Goal: Transaction & Acquisition: Book appointment/travel/reservation

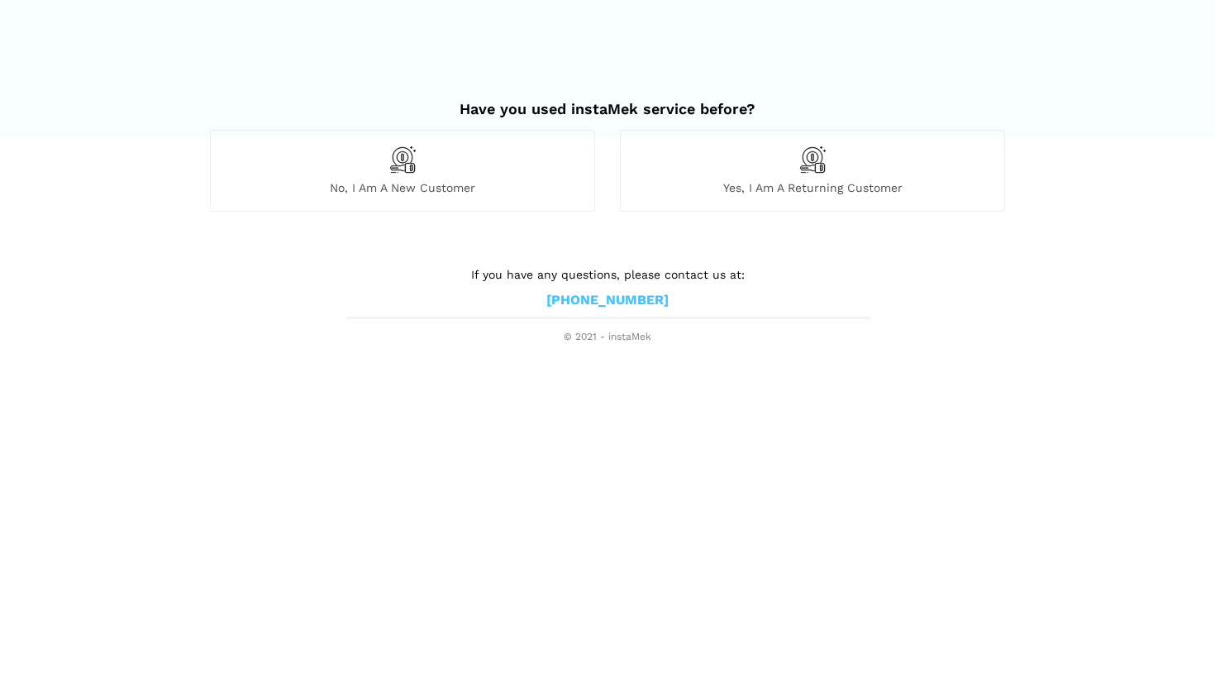
click at [468, 177] on div "No, I am a new customer" at bounding box center [402, 170] width 385 height 81
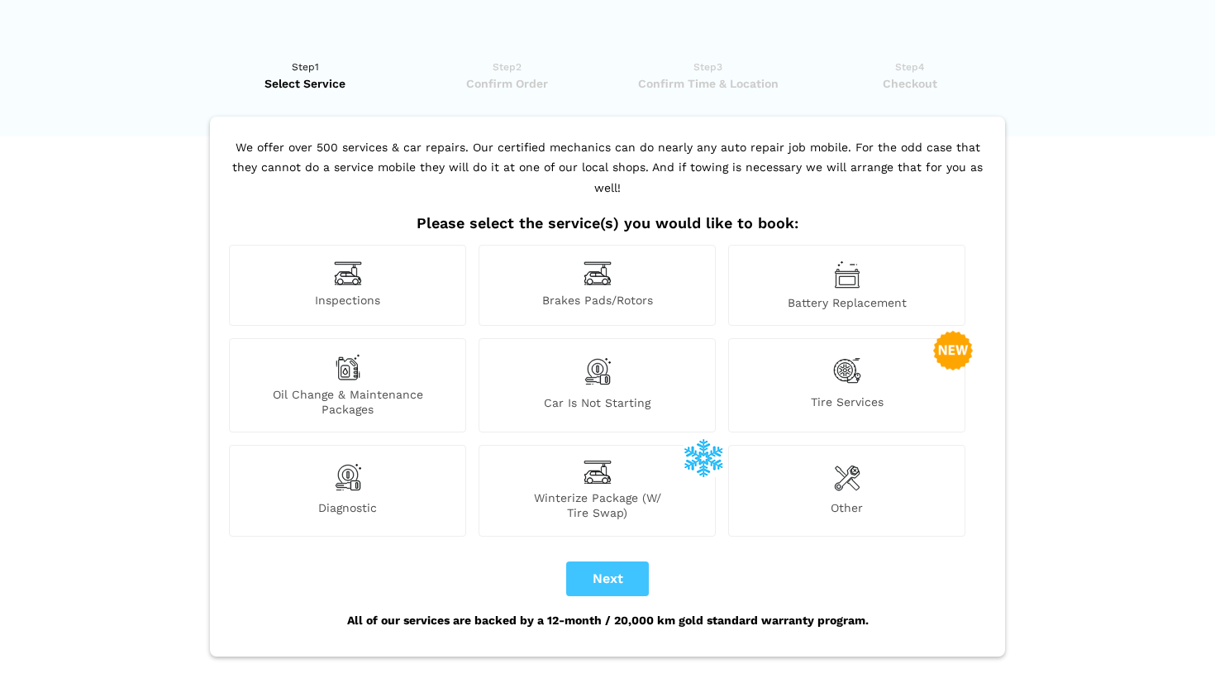
click at [347, 260] on img at bounding box center [348, 273] width 28 height 26
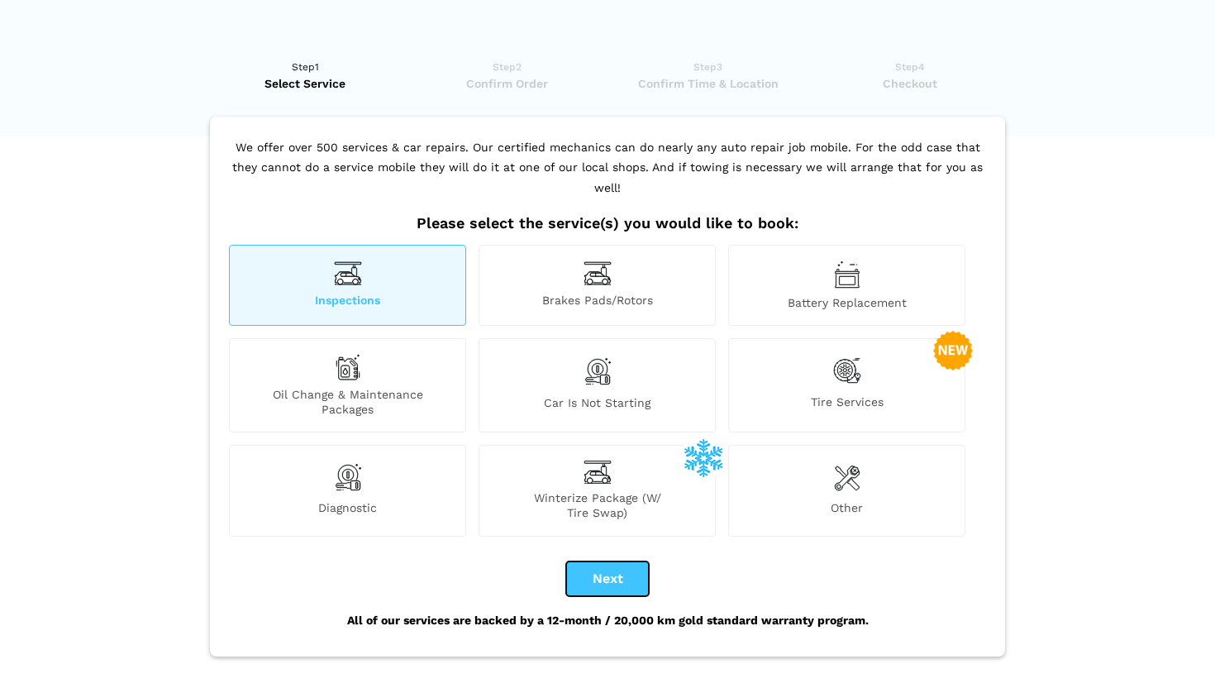
click at [622, 561] on button "Next" at bounding box center [607, 578] width 83 height 35
checkbox input "true"
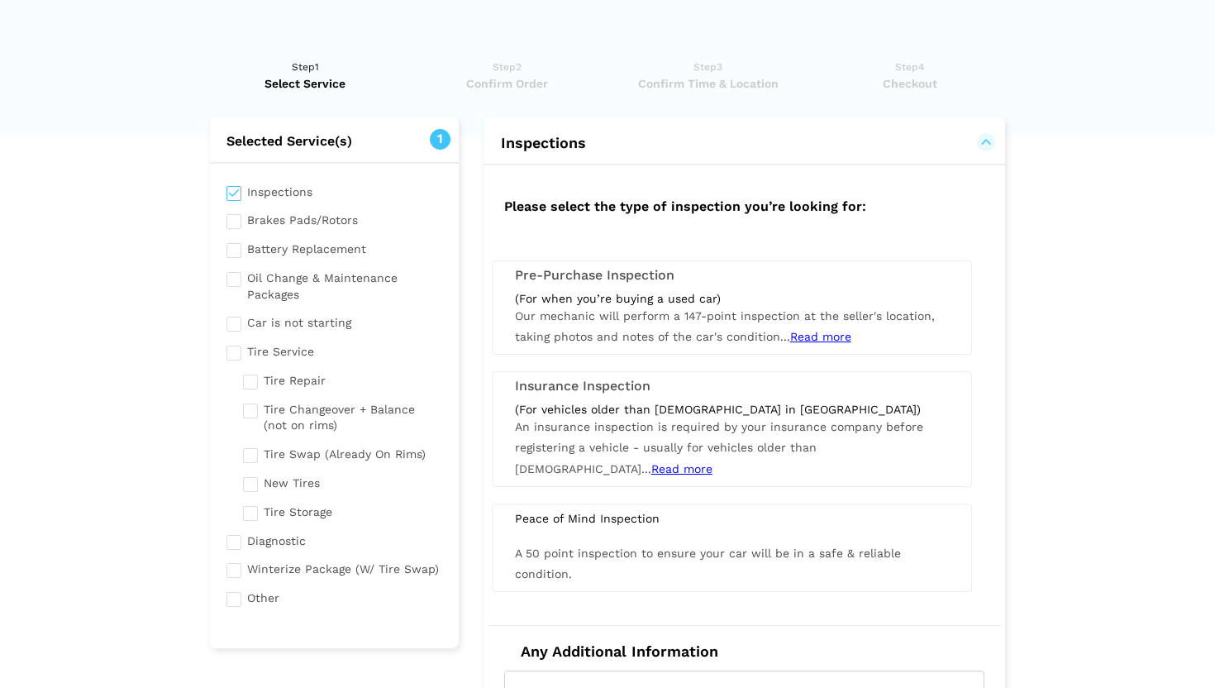
click at [816, 335] on span "Read more" at bounding box center [820, 336] width 61 height 13
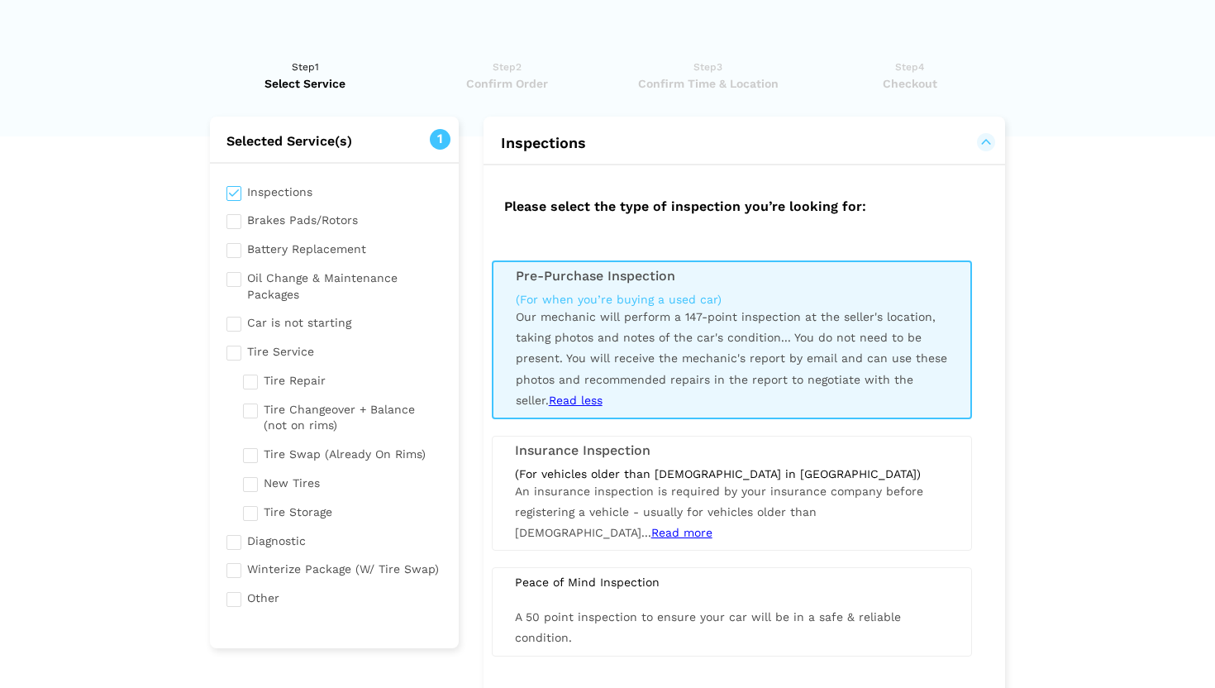
click at [630, 297] on div "(For when you’re buying a used car)" at bounding box center [732, 299] width 432 height 15
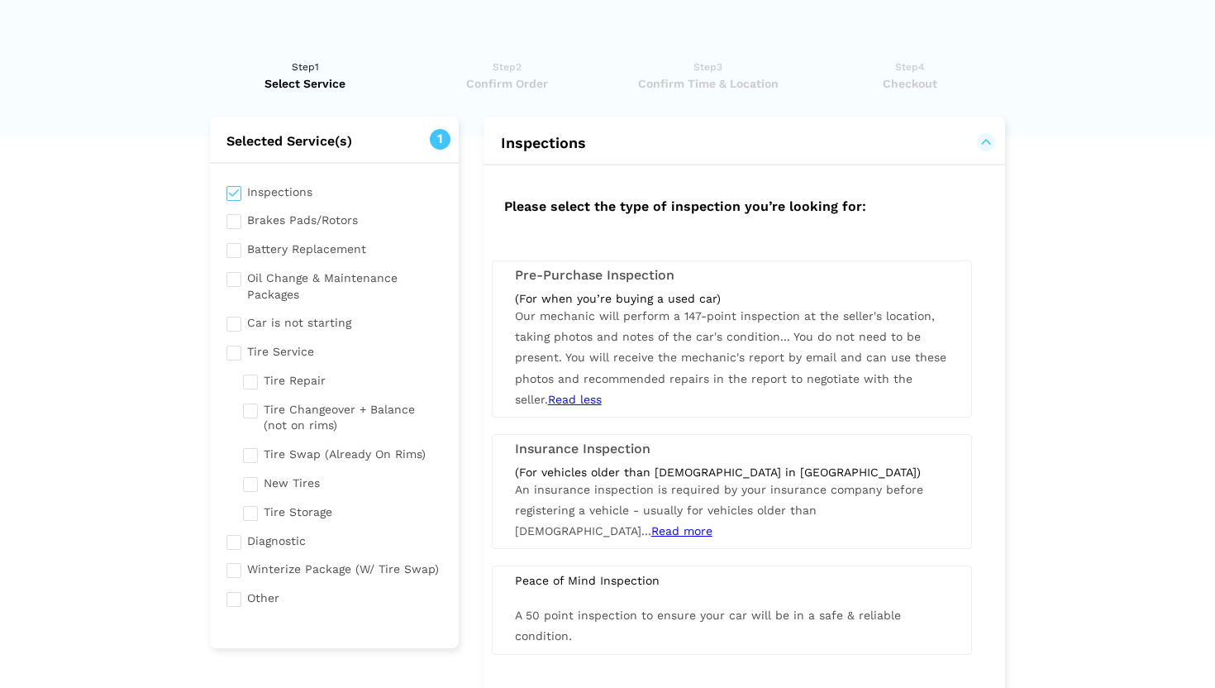
click at [630, 297] on div "(For when you’re buying a used car)" at bounding box center [732, 298] width 434 height 15
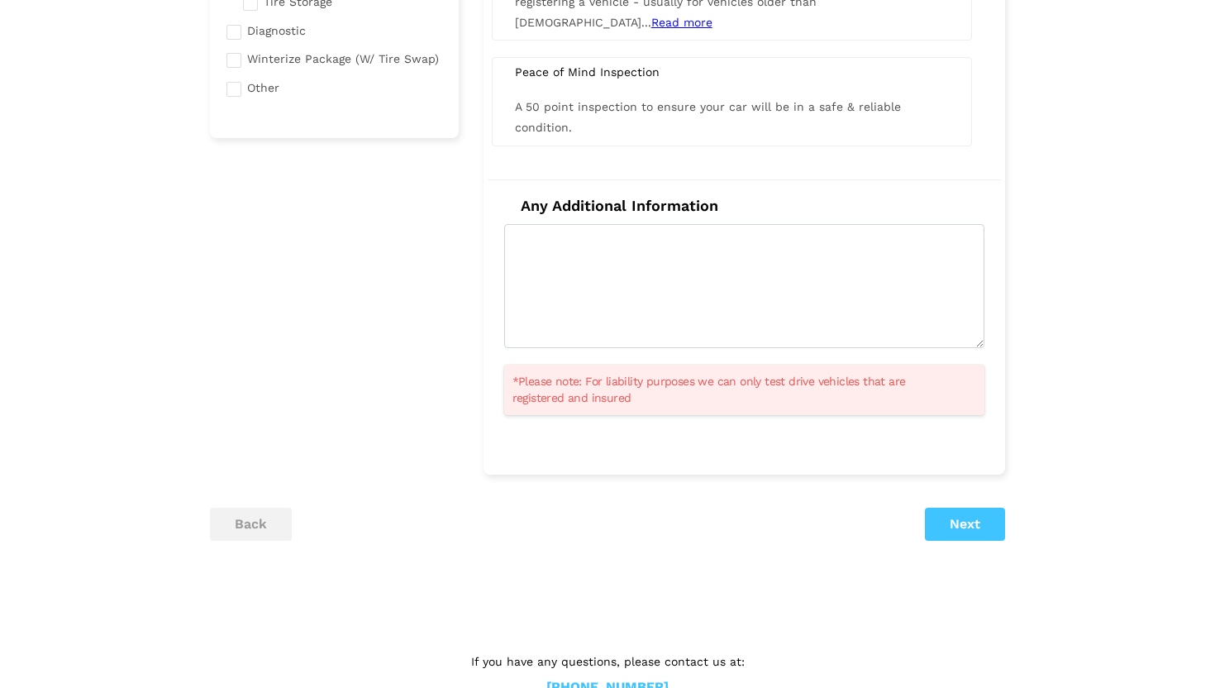
scroll to position [513, 0]
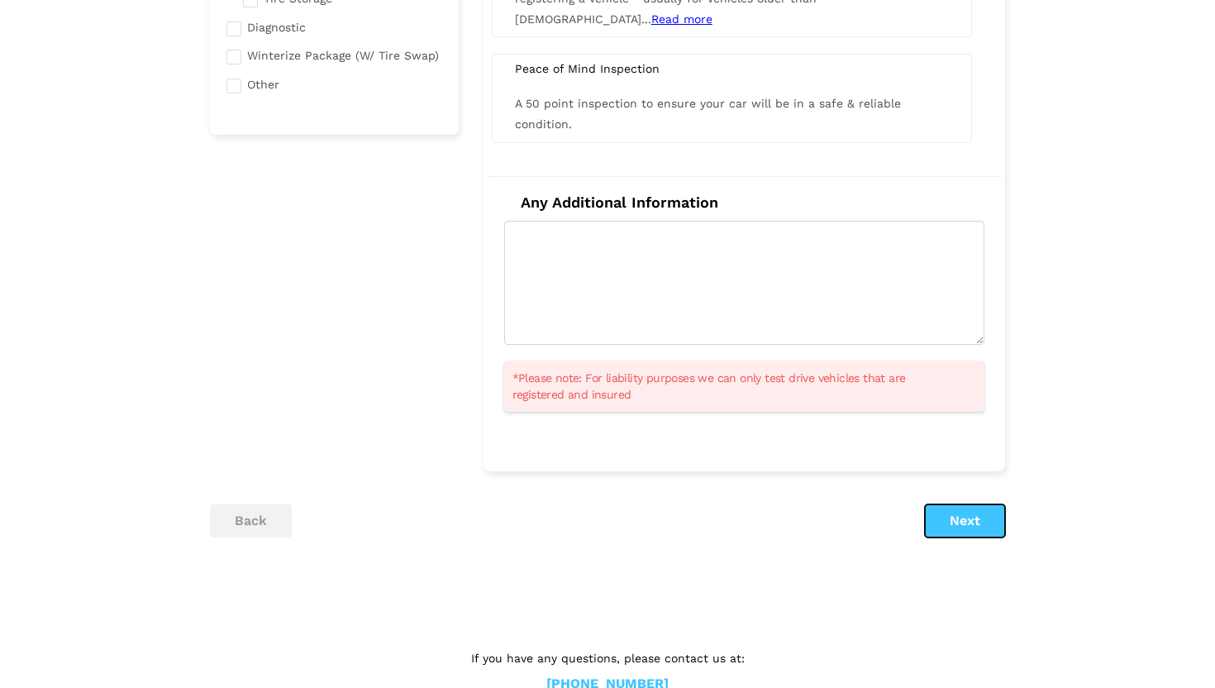
click at [966, 524] on button "Next" at bounding box center [965, 520] width 80 height 33
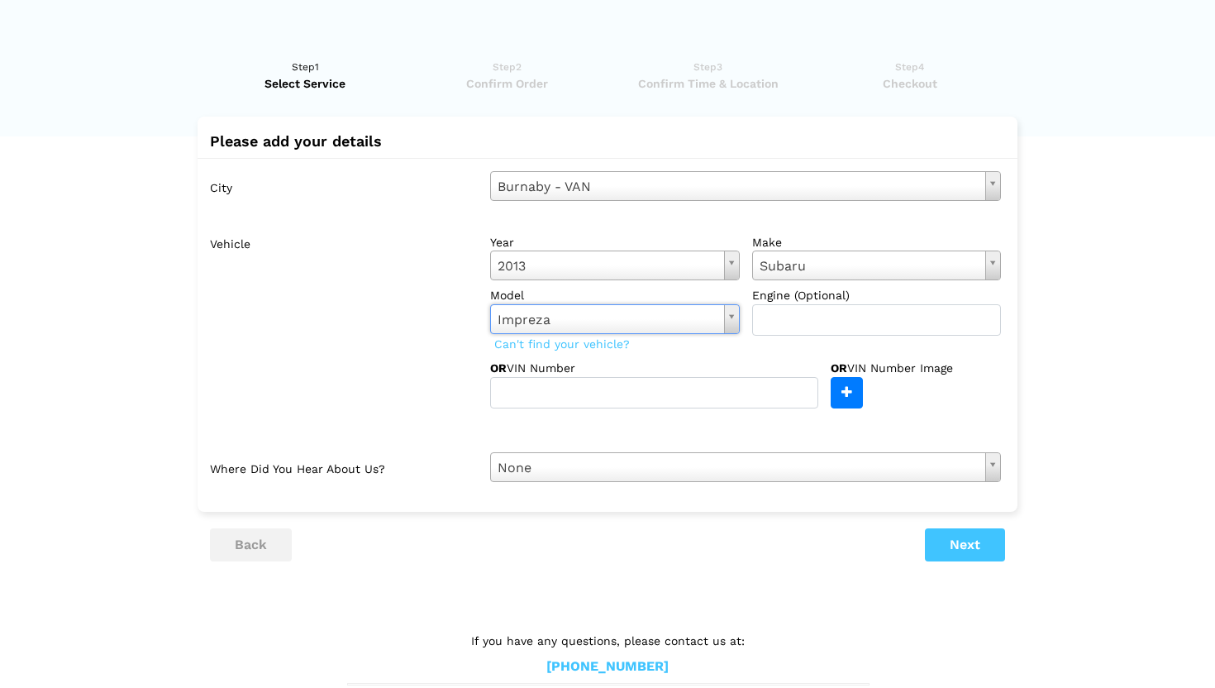
scroll to position [23, 0]
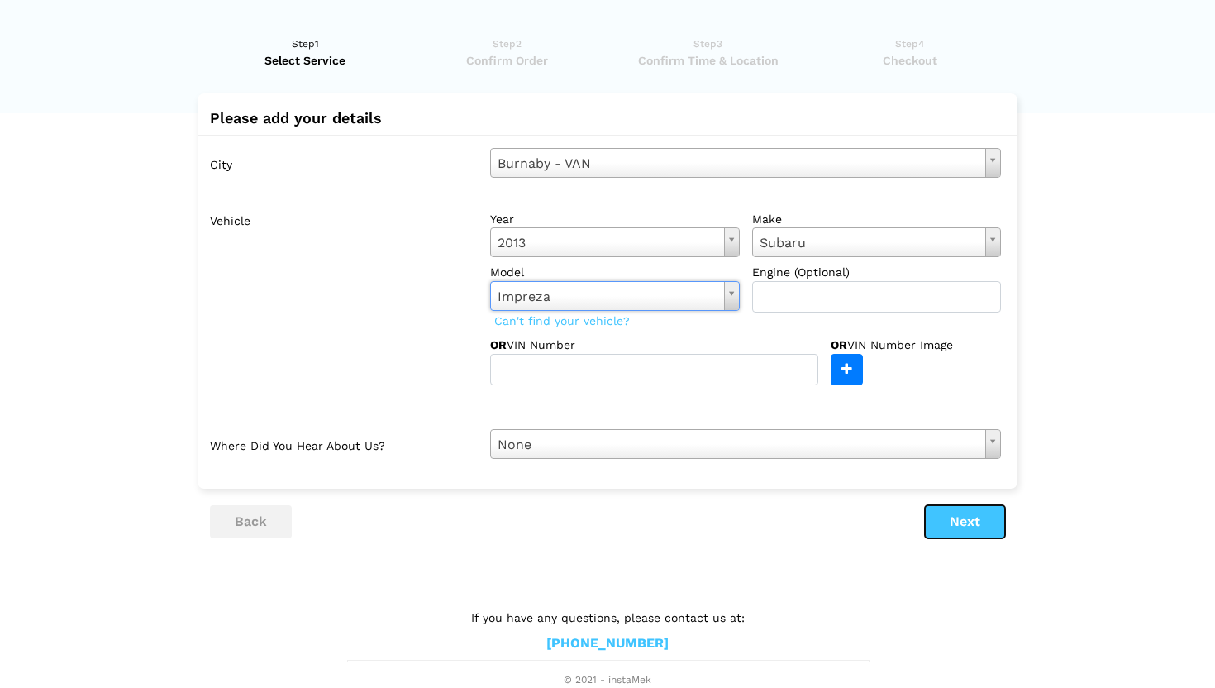
click at [961, 519] on button "Next" at bounding box center [965, 521] width 80 height 33
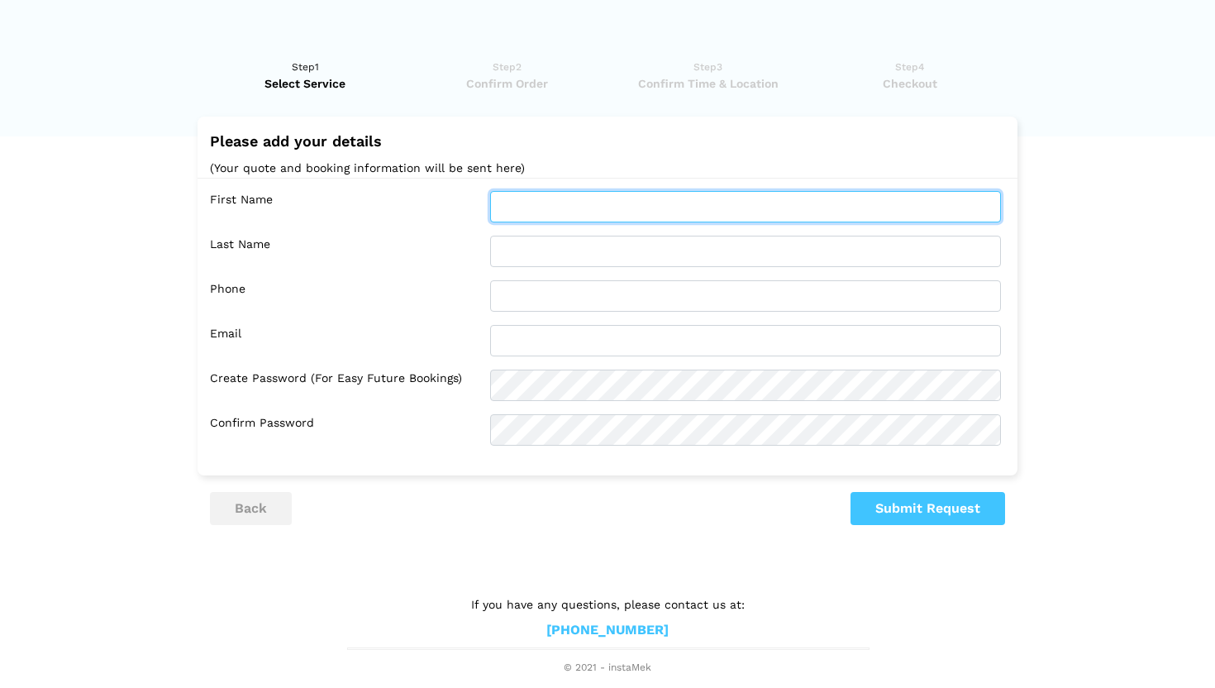
click at [554, 199] on input "text" at bounding box center [745, 206] width 511 height 31
type input "[PERSON_NAME]"
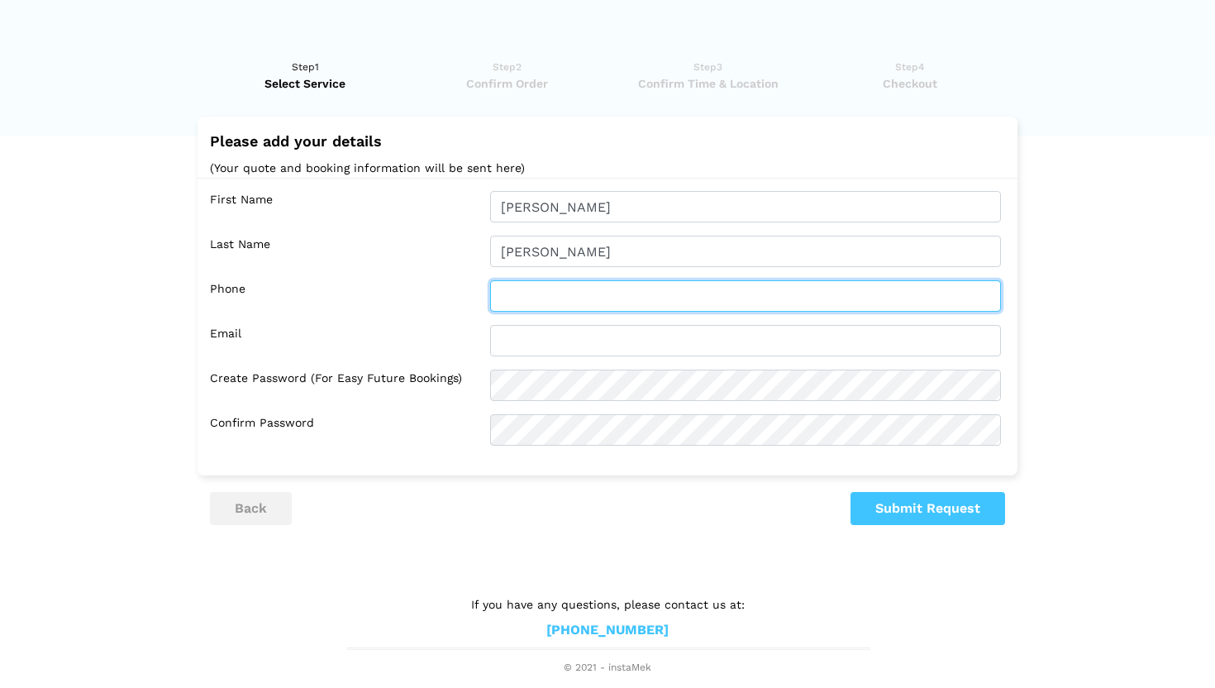
type input "6043742212"
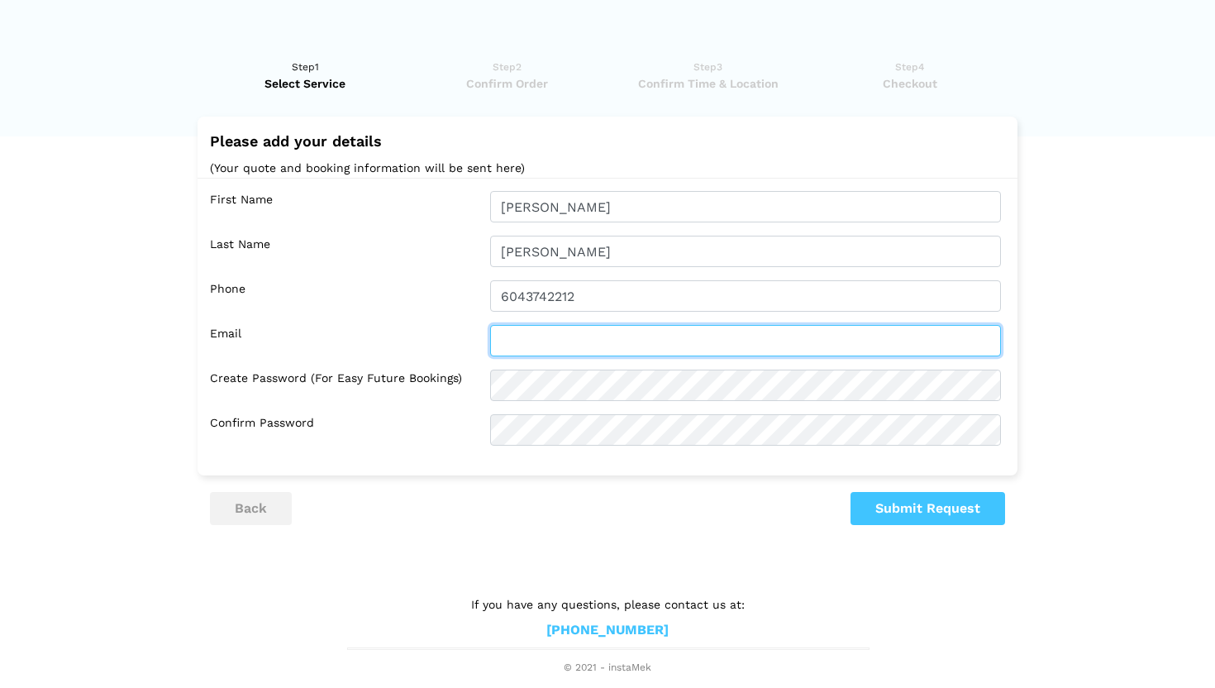
click at [528, 342] on input "text" at bounding box center [745, 340] width 511 height 31
type input "[EMAIL_ADDRESS][PERSON_NAME][DOMAIN_NAME]"
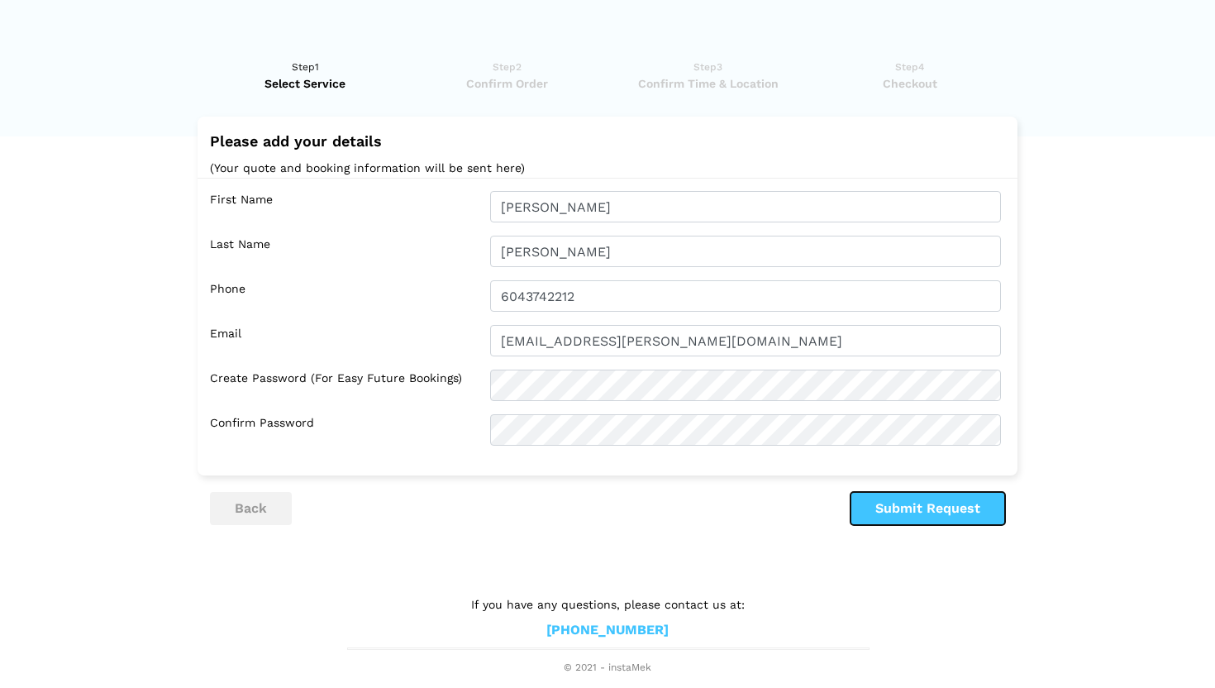
click at [925, 508] on button "Submit Request" at bounding box center [927, 508] width 155 height 33
click at [902, 516] on button "Submit Request" at bounding box center [927, 508] width 155 height 33
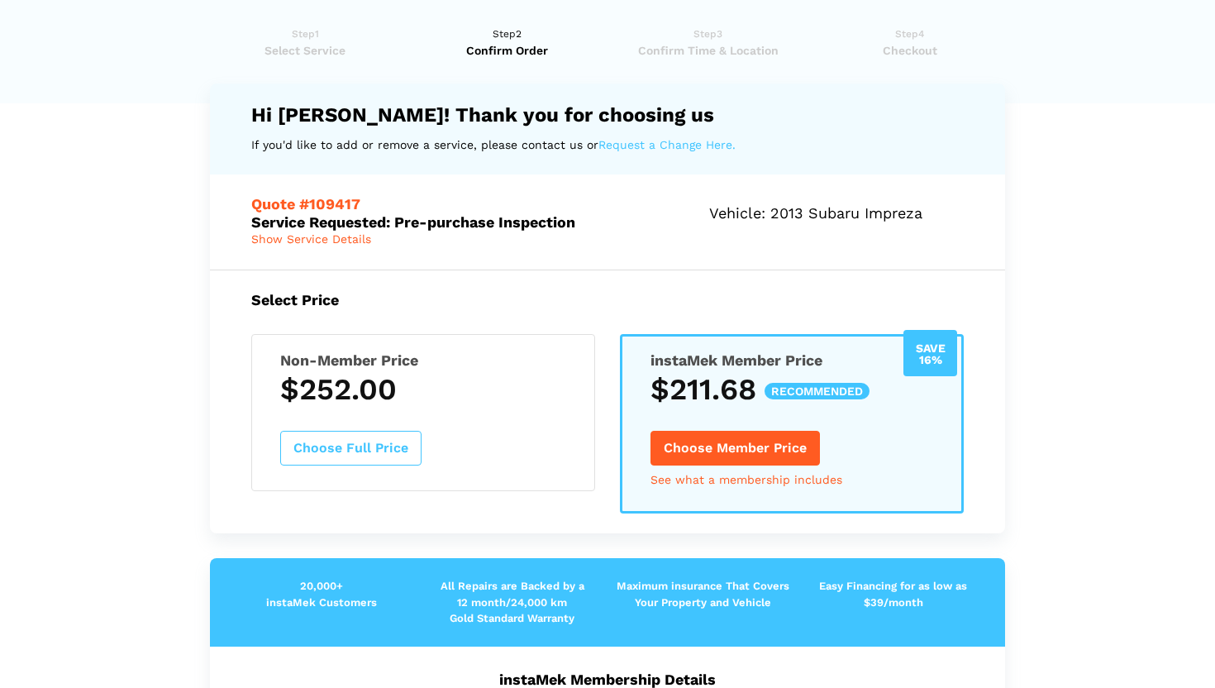
scroll to position [46, 0]
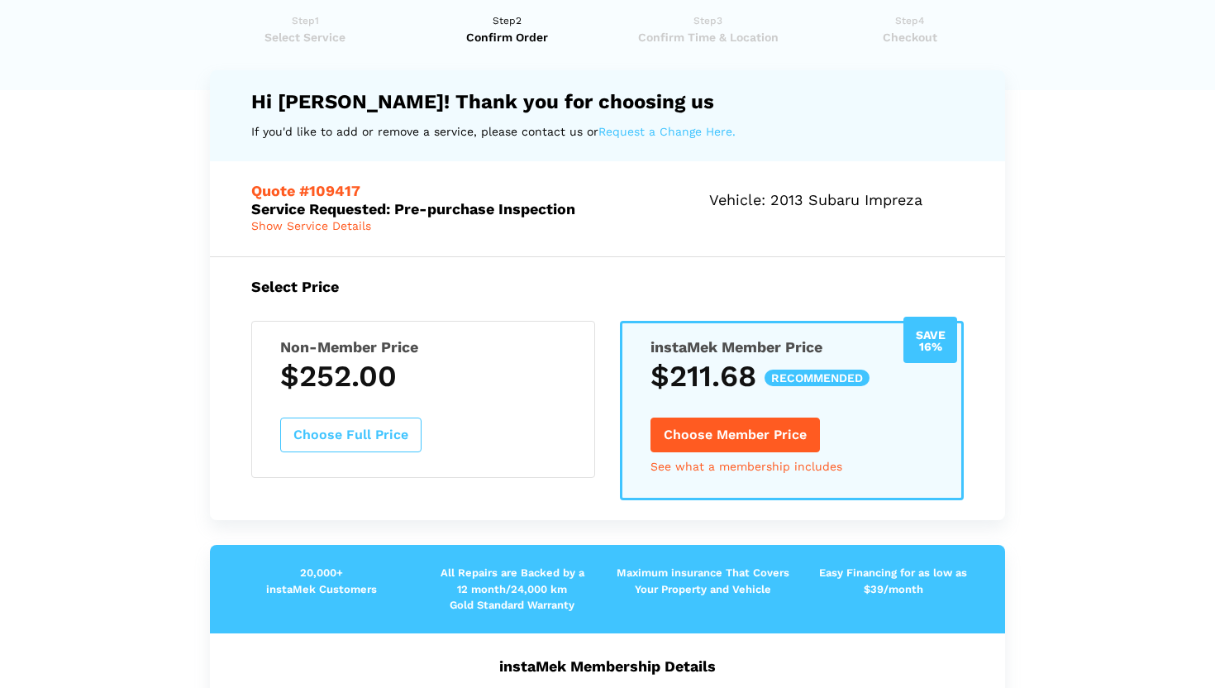
click at [369, 439] on button "Choose Full Price" at bounding box center [350, 434] width 141 height 35
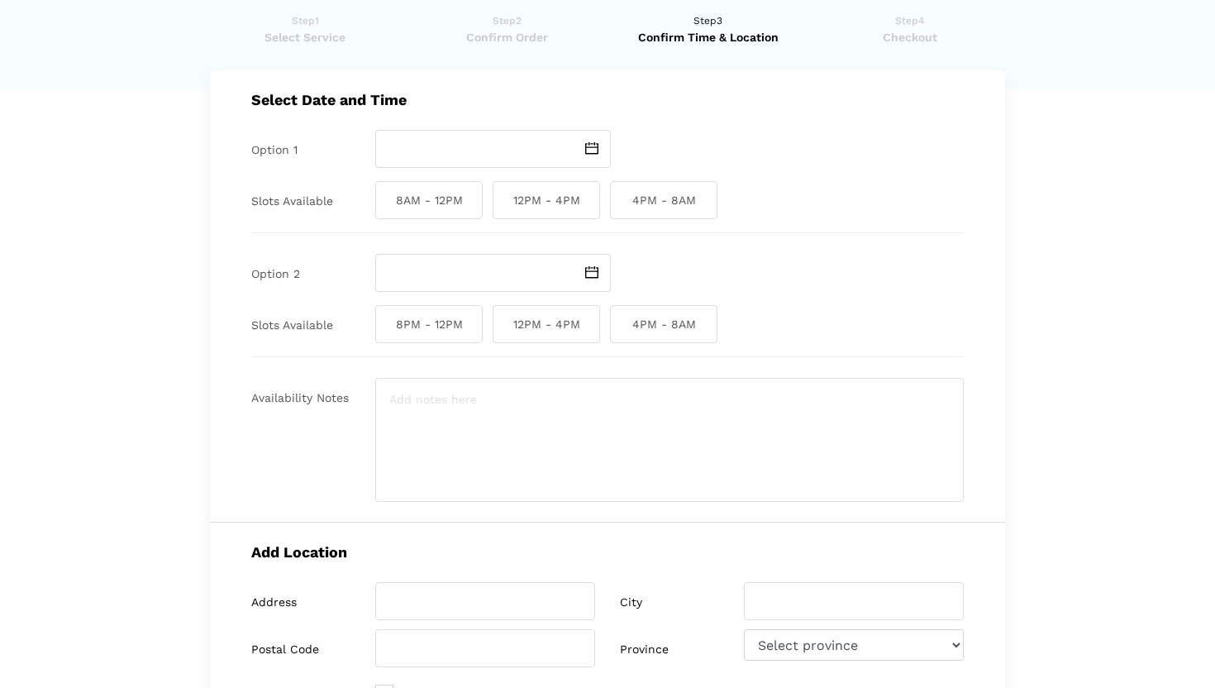
click at [590, 150] on img at bounding box center [591, 148] width 13 height 12
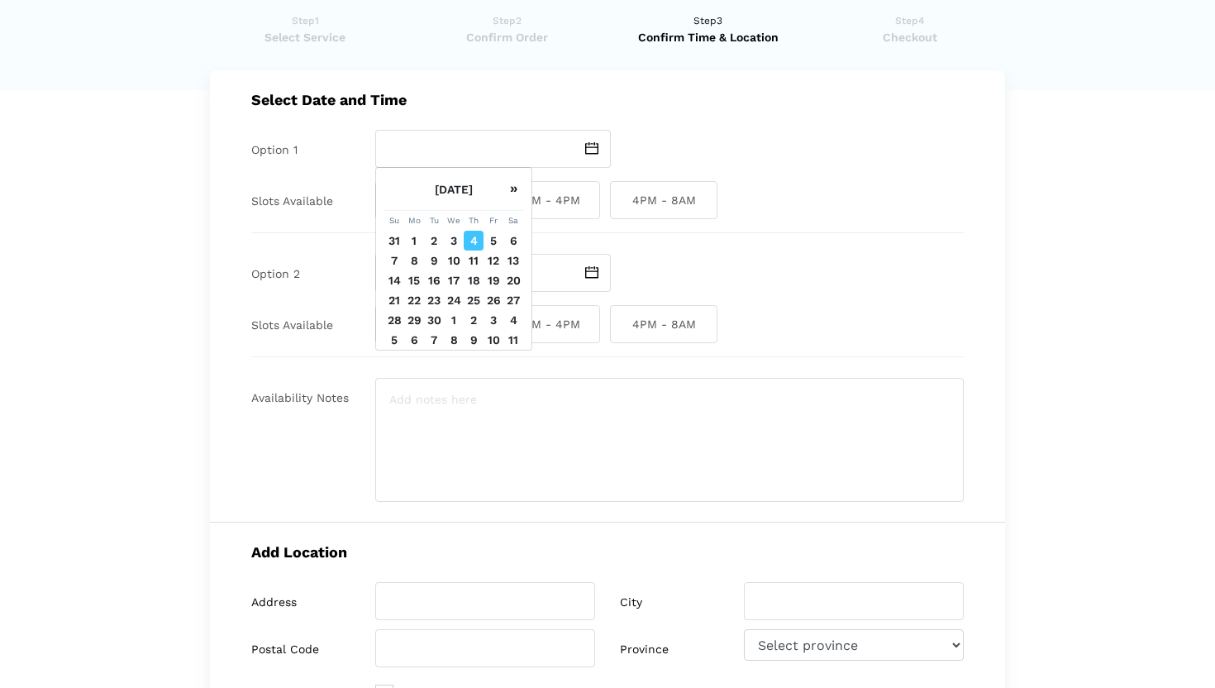
click at [492, 250] on td "5" at bounding box center [493, 241] width 20 height 20
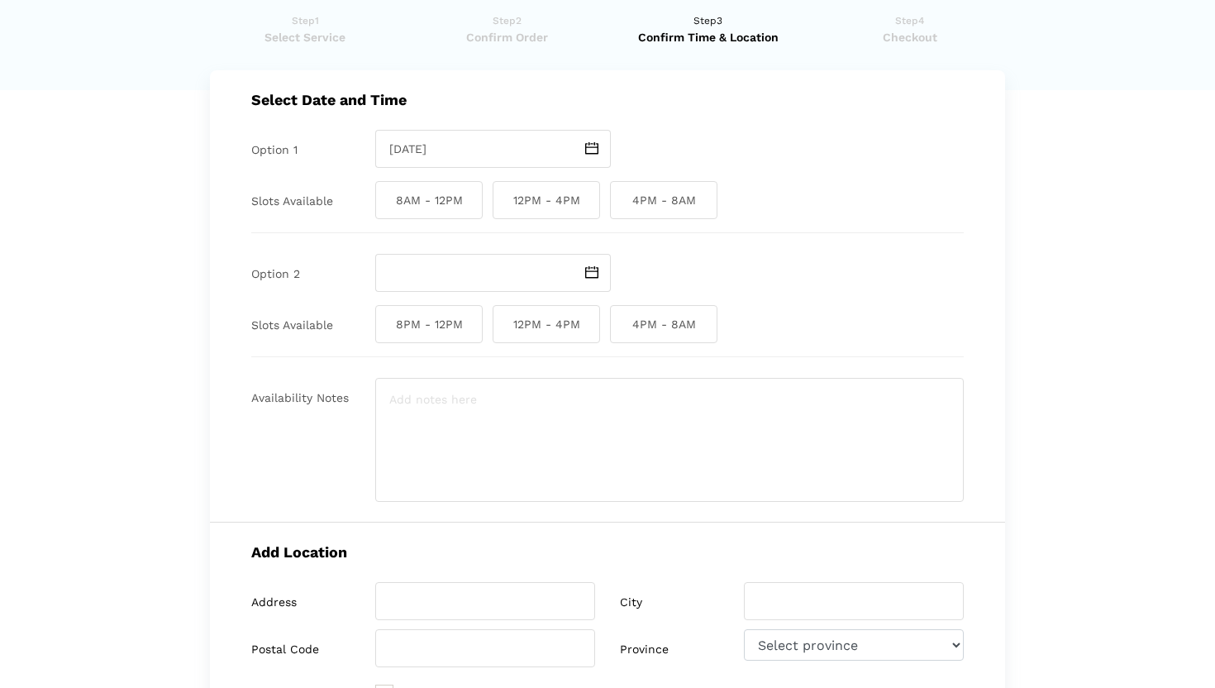
click at [593, 145] on img at bounding box center [591, 148] width 13 height 12
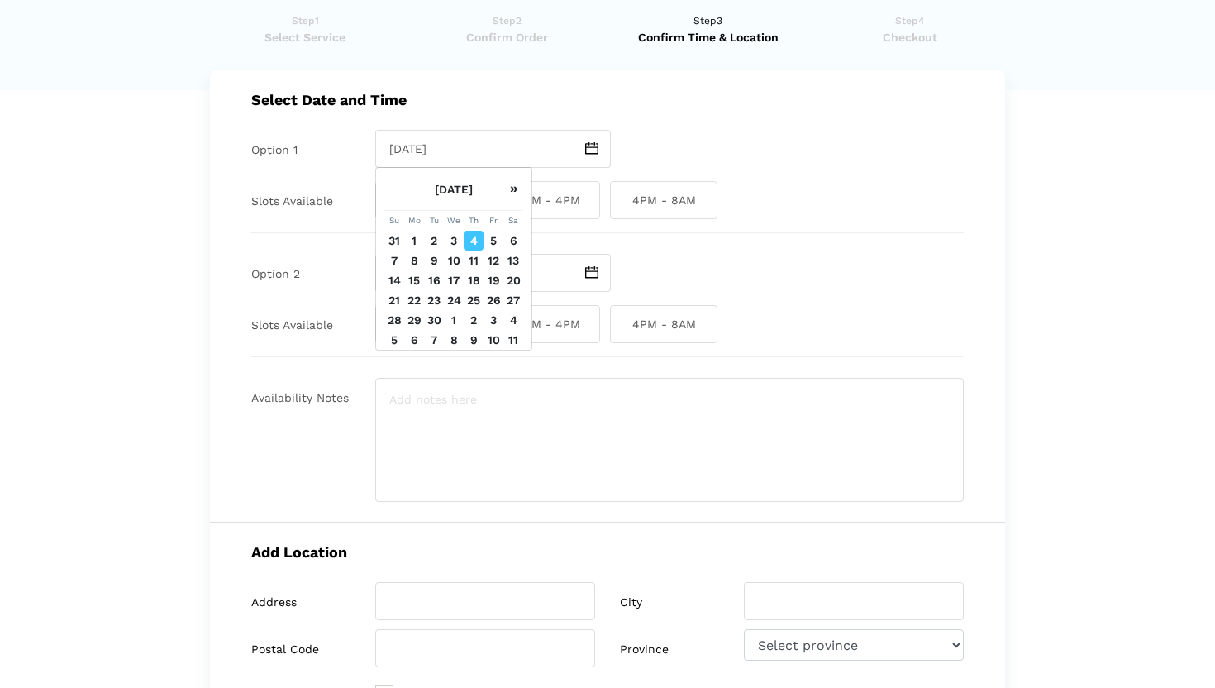
click at [415, 270] on td "8" at bounding box center [414, 260] width 20 height 20
type input "[DATE]"
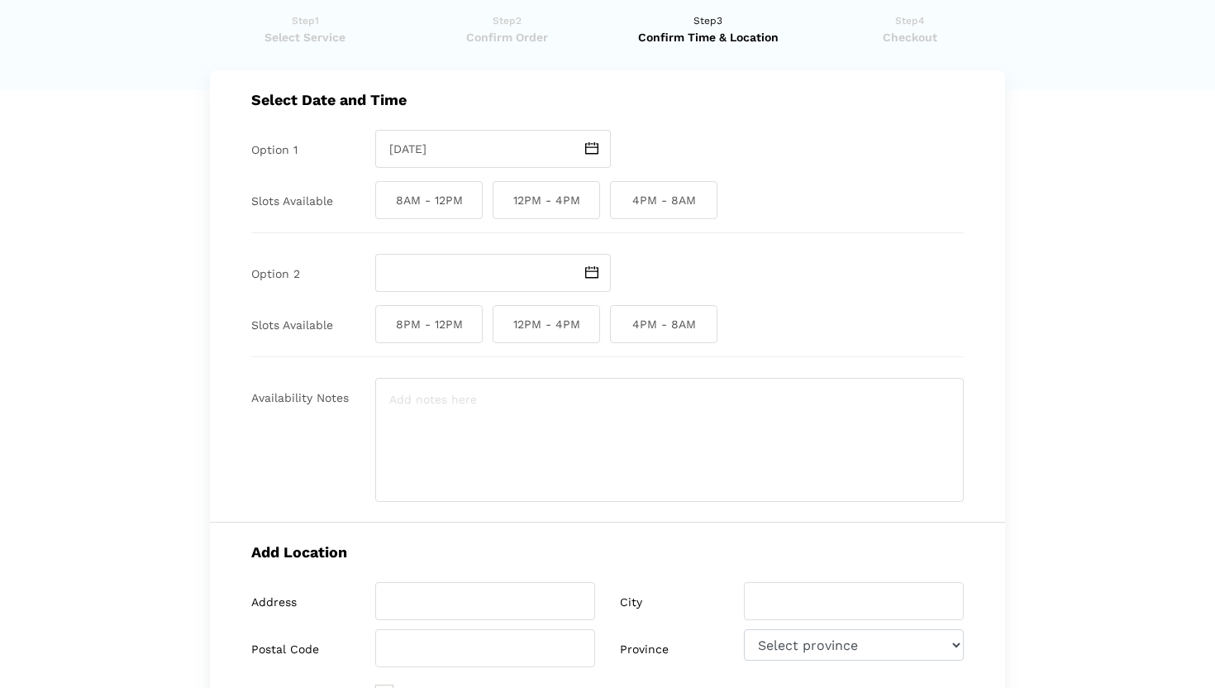
click at [571, 205] on span "12PM - 4PM" at bounding box center [545, 200] width 107 height 38
click at [503, 205] on input "12PM - 4PM" at bounding box center [497, 200] width 11 height 38
checkbox input "true"
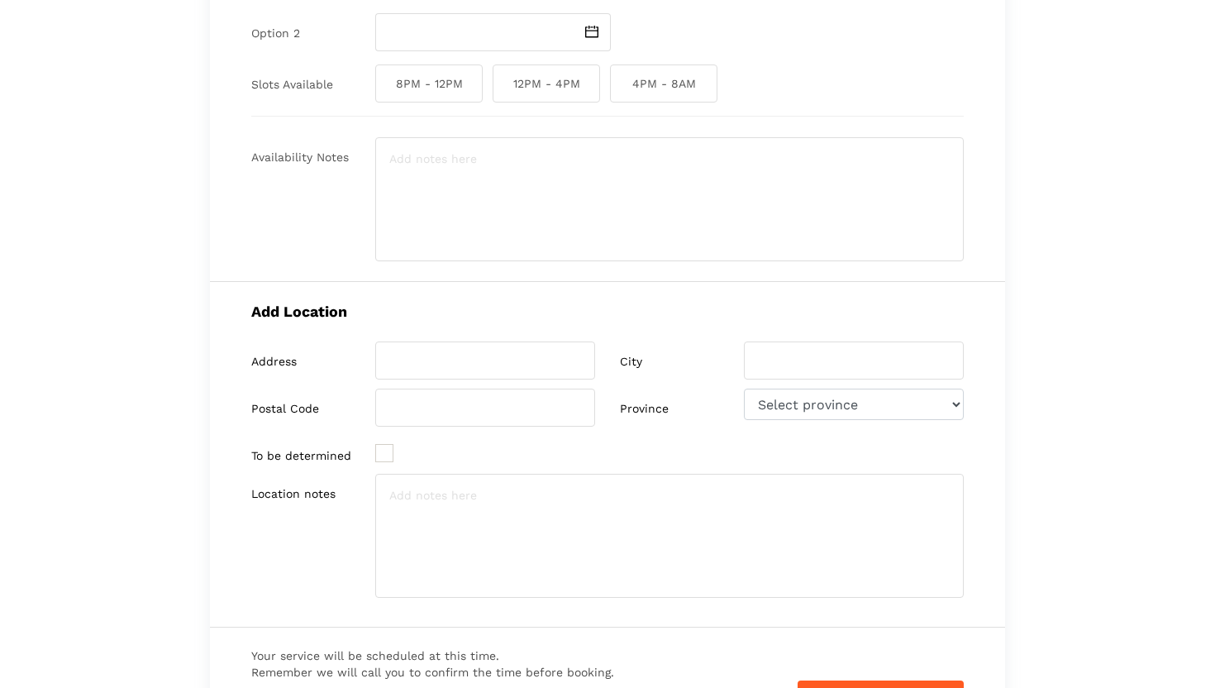
scroll to position [288, 0]
click at [478, 359] on input "search" at bounding box center [485, 359] width 220 height 38
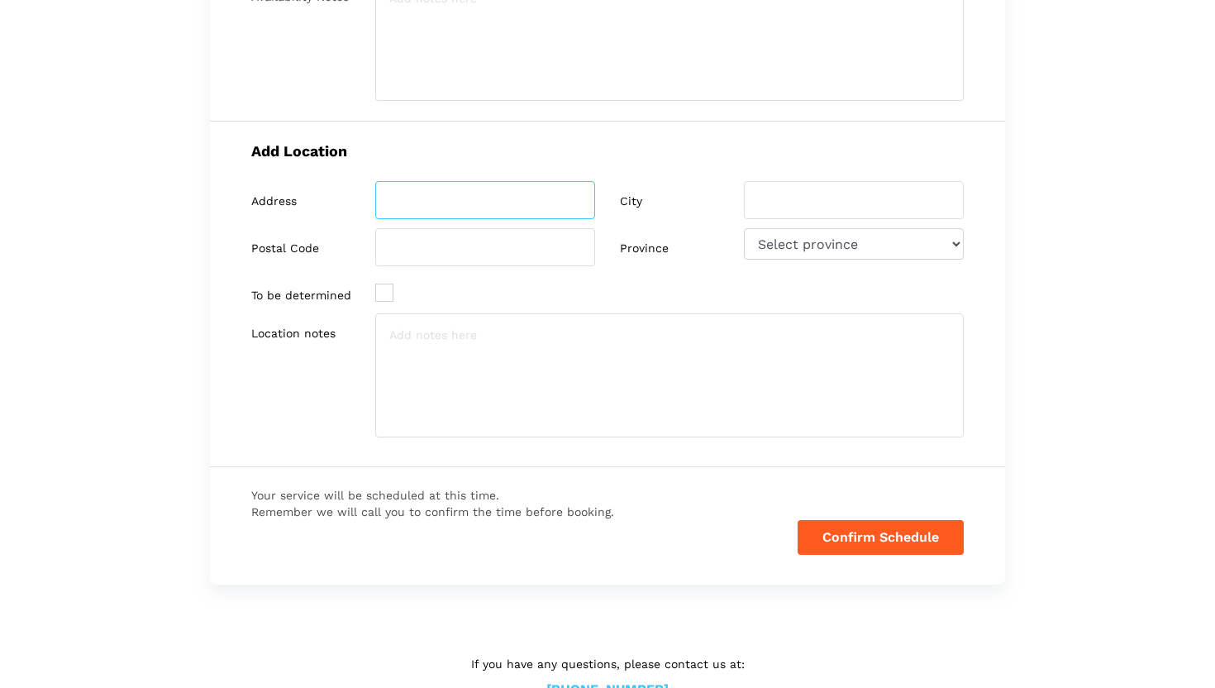
scroll to position [450, 0]
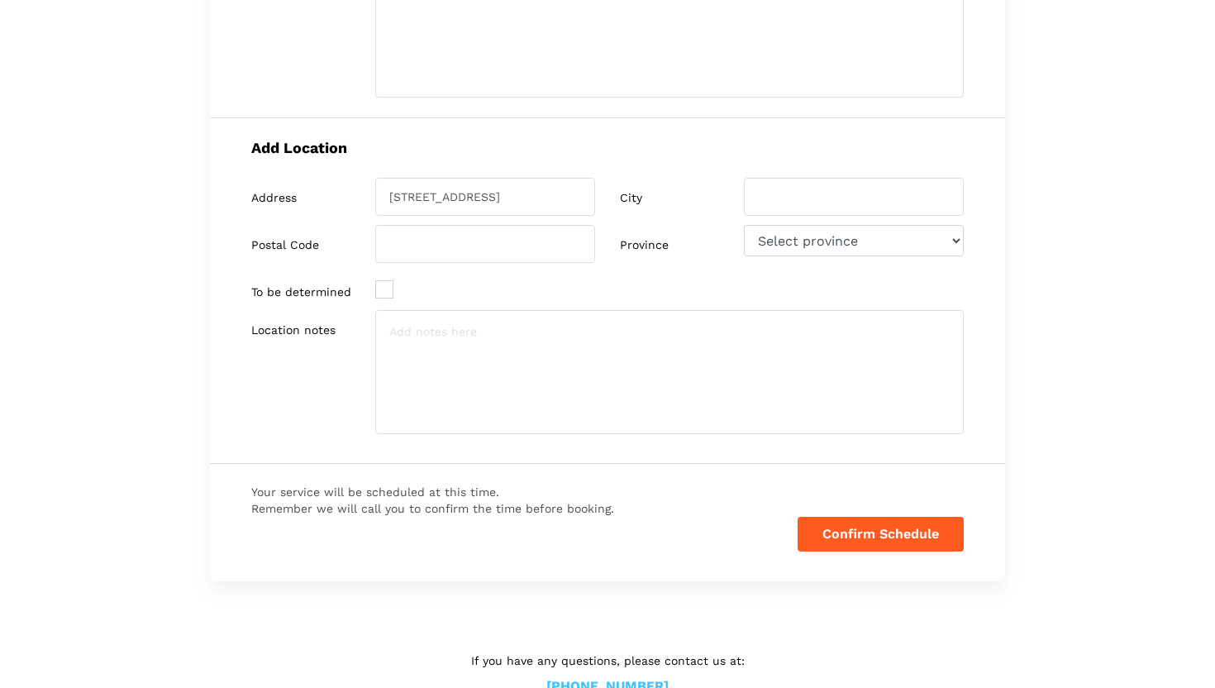
type input "[STREET_ADDRESS]"
type input "Burnaby"
type input "V5B 1R2"
click at [395, 329] on textarea at bounding box center [669, 372] width 588 height 124
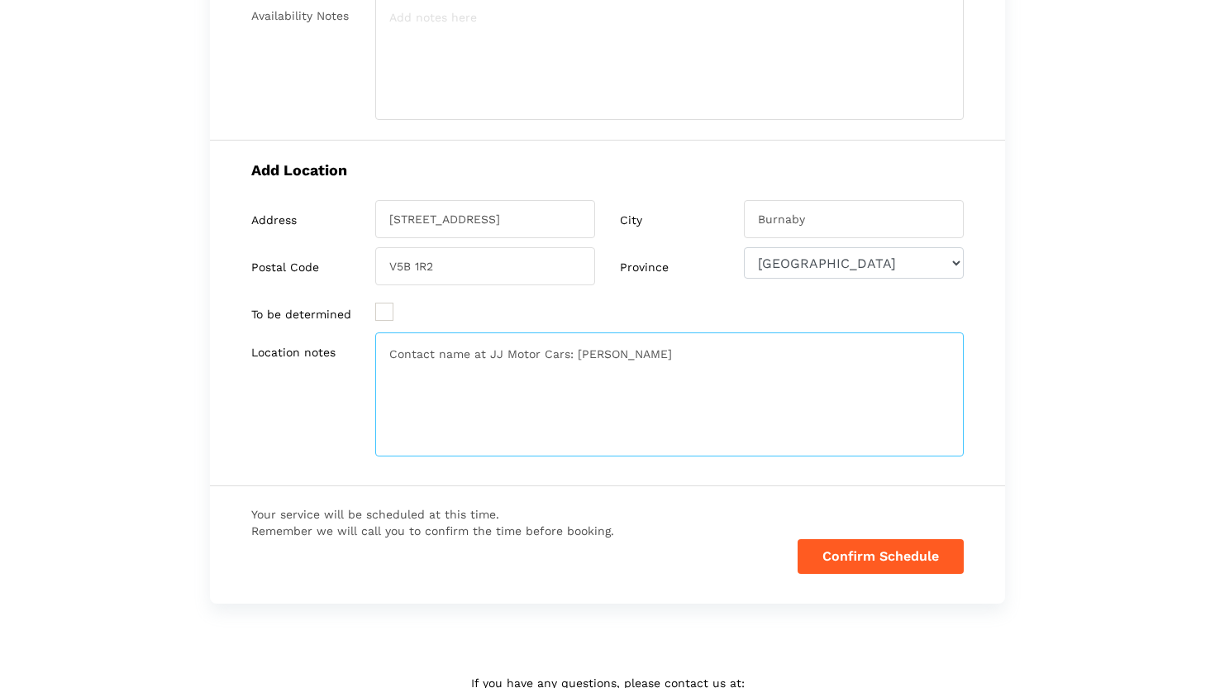
scroll to position [434, 0]
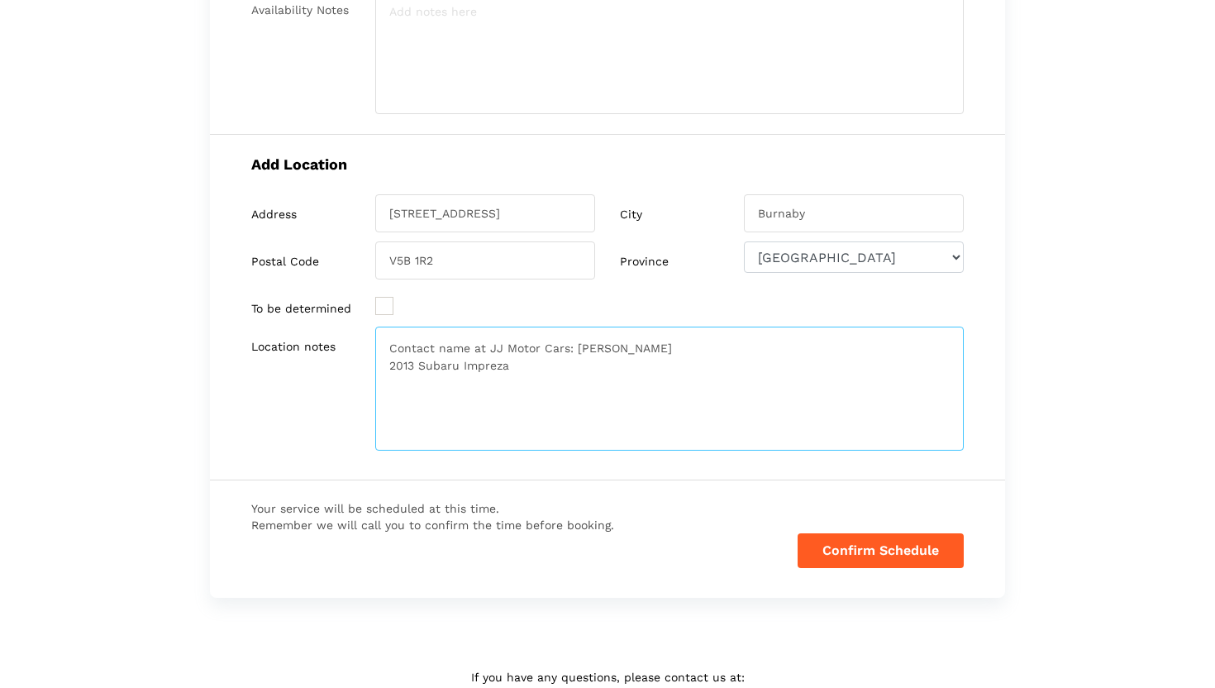
click at [521, 366] on textarea "Contact name at JJ Motor Cars: [PERSON_NAME] 2013 Subaru Impreza" at bounding box center [669, 388] width 588 height 124
click at [617, 346] on textarea "Contact name at JJ Motor Cars: [PERSON_NAME] 2013 Subaru Impreza - Premium Pack…" at bounding box center [669, 388] width 588 height 124
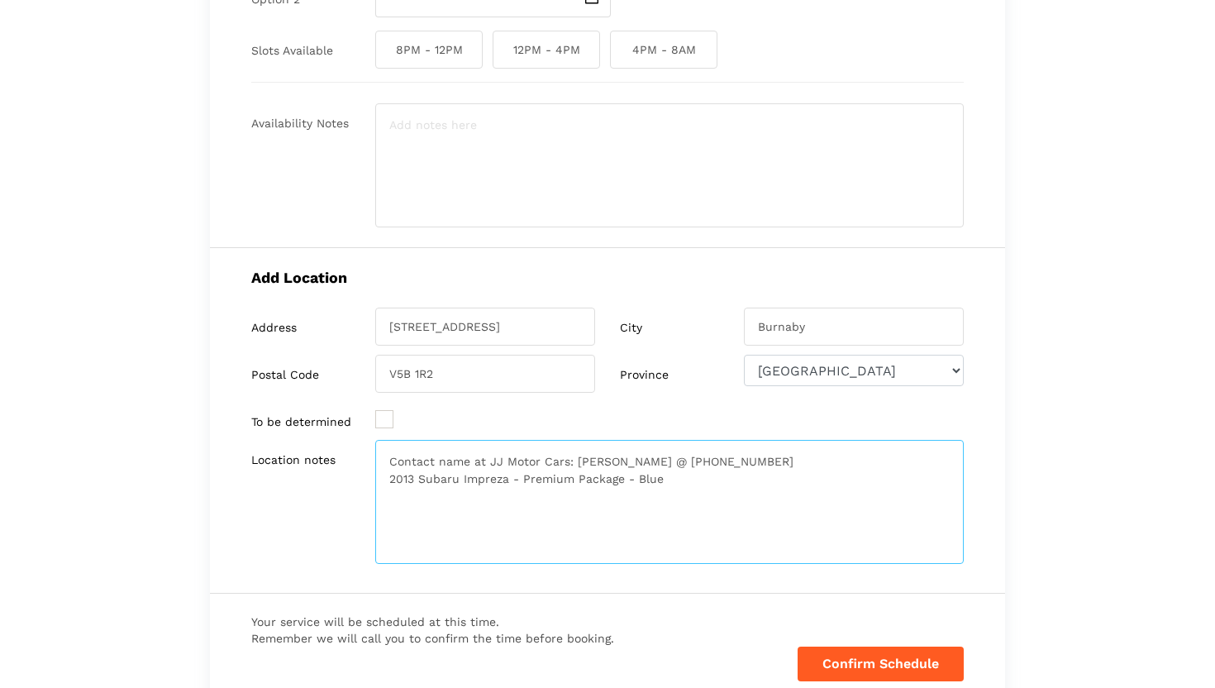
scroll to position [493, 0]
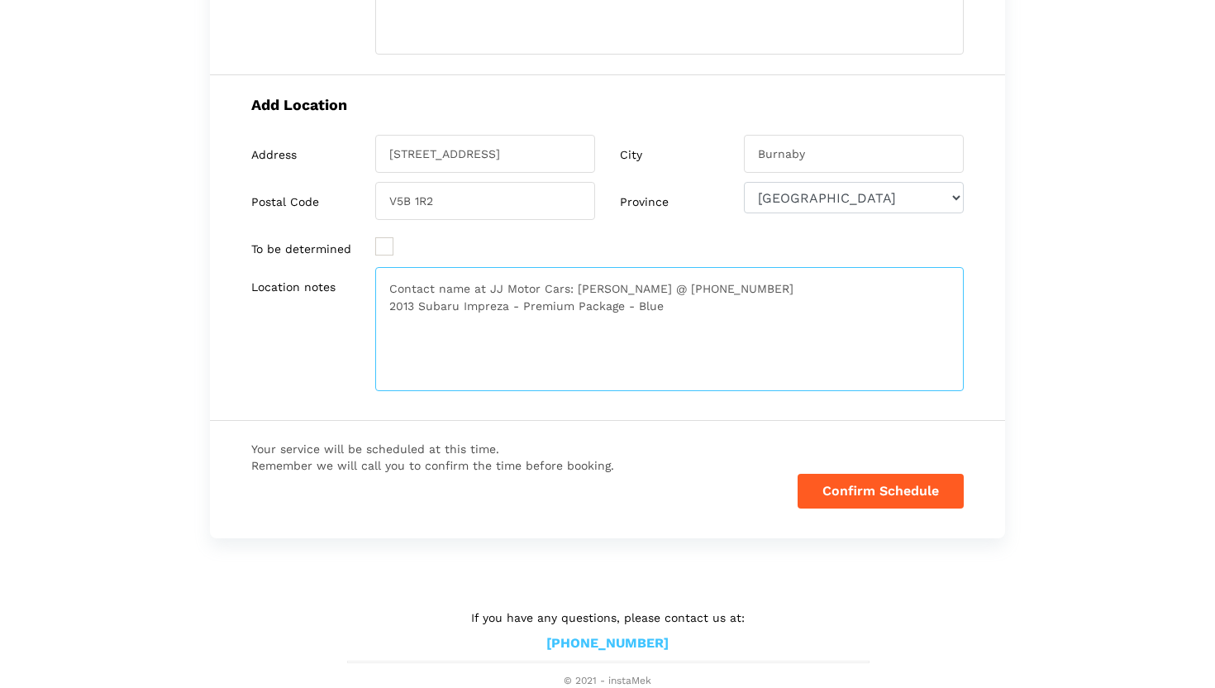
type textarea "Contact name at JJ Motor Cars: [PERSON_NAME] @ [PHONE_NUMBER] 2013 Subaru Impre…"
click at [844, 490] on button "Confirm Schedule" at bounding box center [880, 490] width 166 height 35
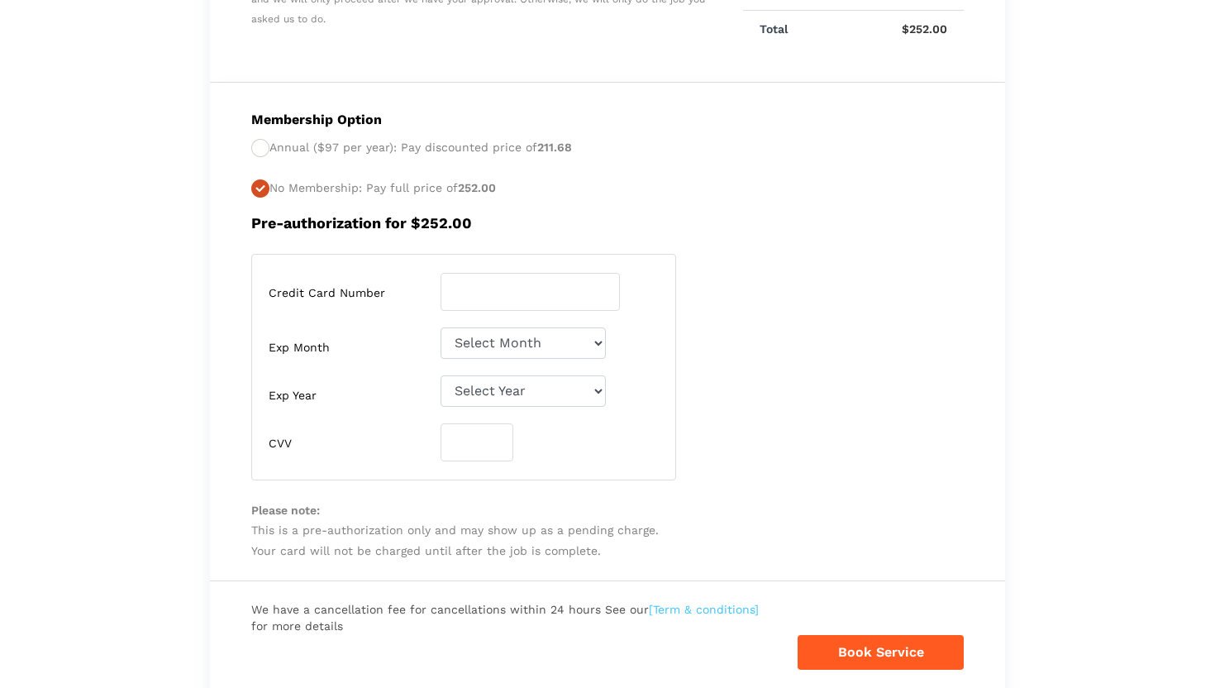
scroll to position [594, 0]
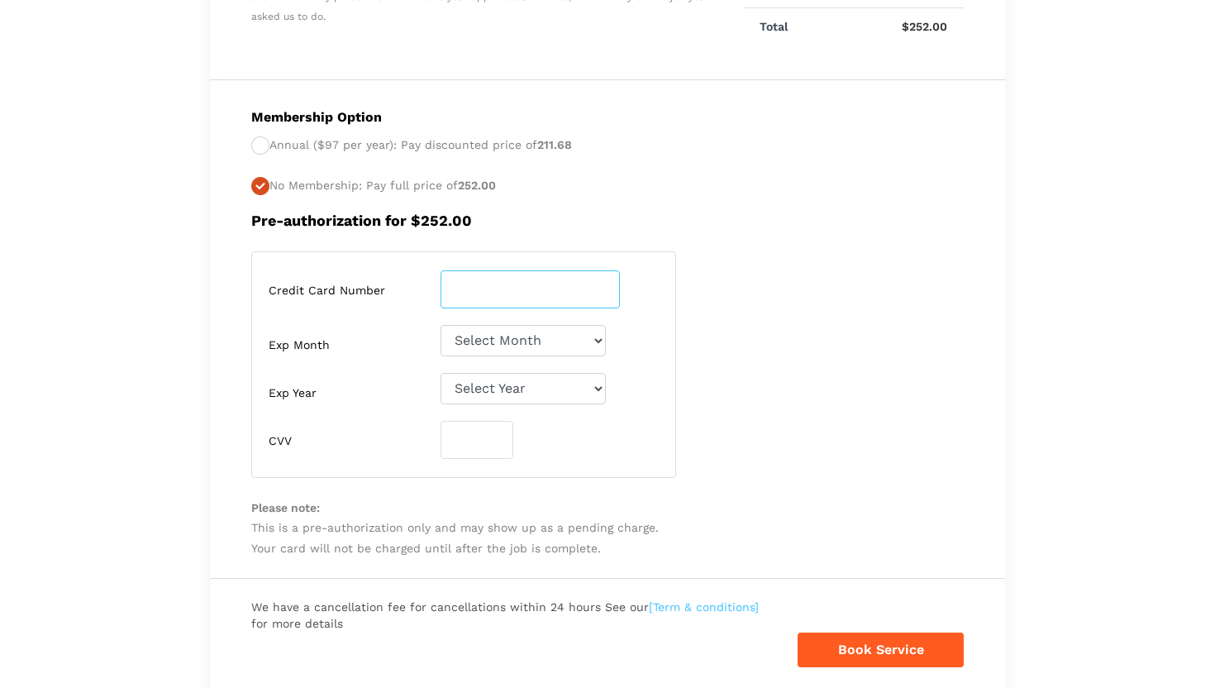
click at [541, 294] on input "number" at bounding box center [529, 289] width 179 height 38
type input "[CREDIT_CARD_NUMBER]"
click at [645, 278] on div "Credit Card Number [CREDIT_CARD_NUMBER] Exp Month Select Month [DATE]-[DATE]-[D…" at bounding box center [463, 364] width 425 height 226
click at [597, 341] on select "Select Month [DATE]-[DATE]-[DATE]-[DATE]-[DATE]-[DATE]-[DATE]-[DATE]-[DATE]-[DA…" at bounding box center [522, 340] width 165 height 31
select select "10"
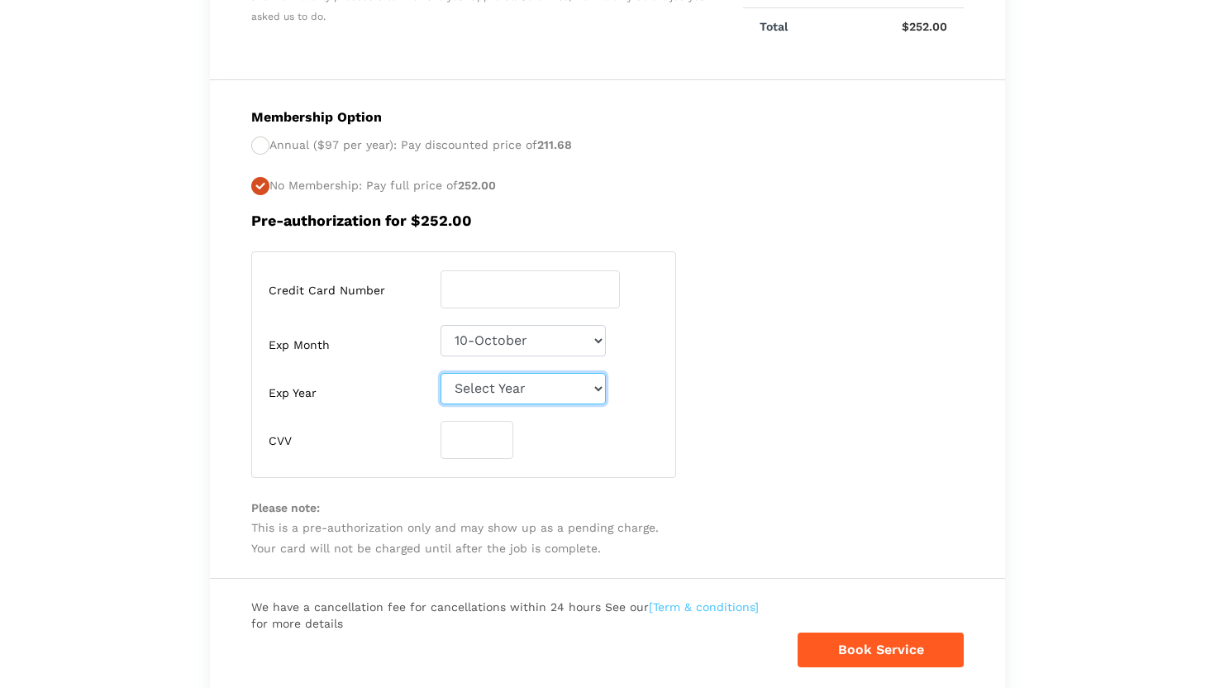
click at [511, 387] on select "Select Year [DATE] 2026 2027 2028 2029 2030 2031 2032 2033 2034 2035 2036 2037 …" at bounding box center [522, 388] width 165 height 31
select select "2028"
click at [487, 444] on input "number" at bounding box center [476, 440] width 73 height 38
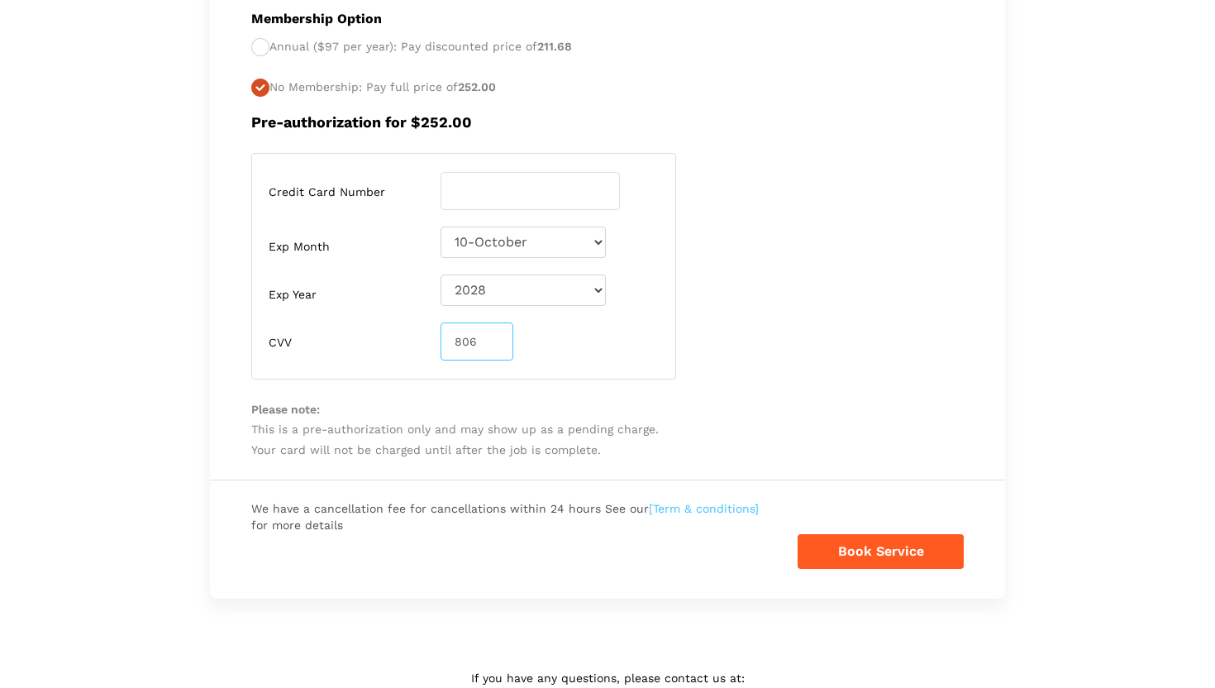
scroll to position [752, 0]
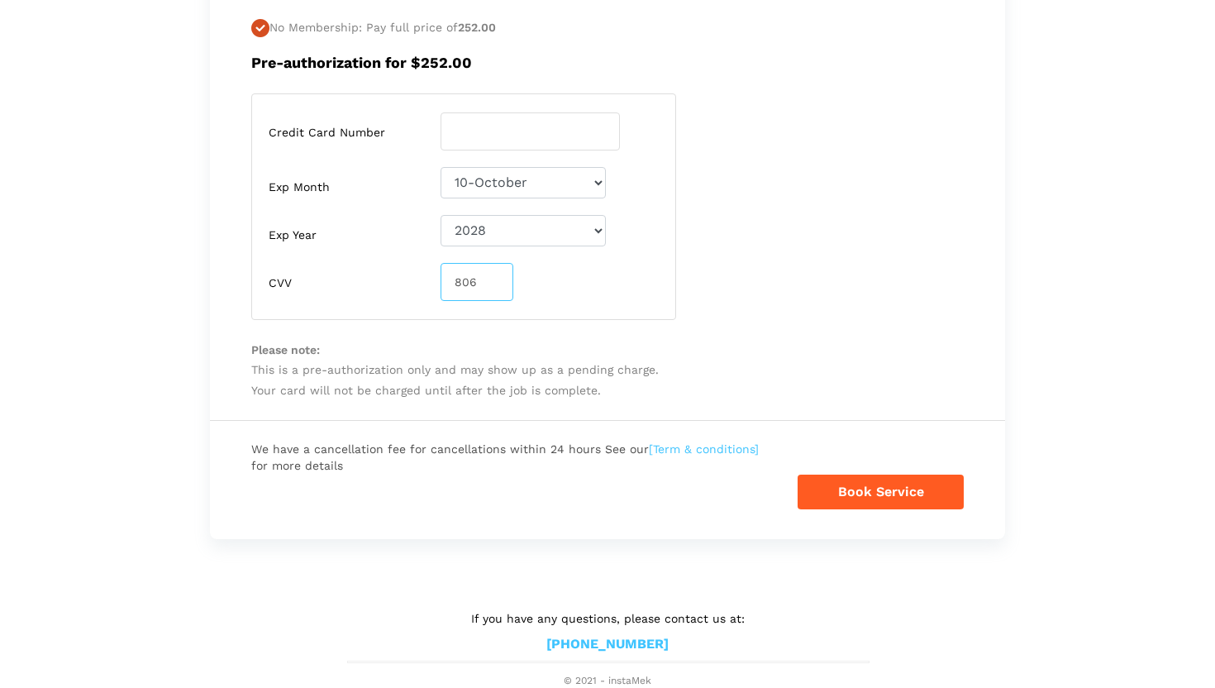
type input "806"
click at [846, 492] on button "Book Service" at bounding box center [880, 491] width 166 height 35
